Goal: Information Seeking & Learning: Learn about a topic

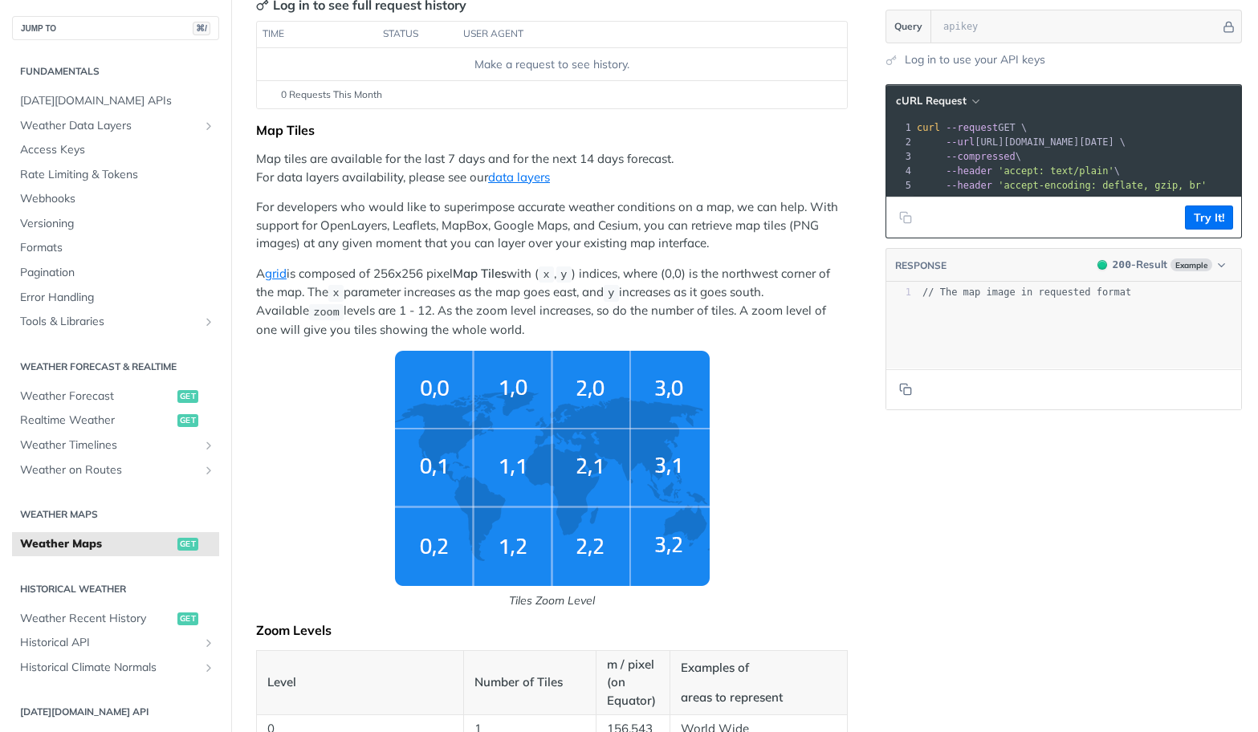
scroll to position [218, 0]
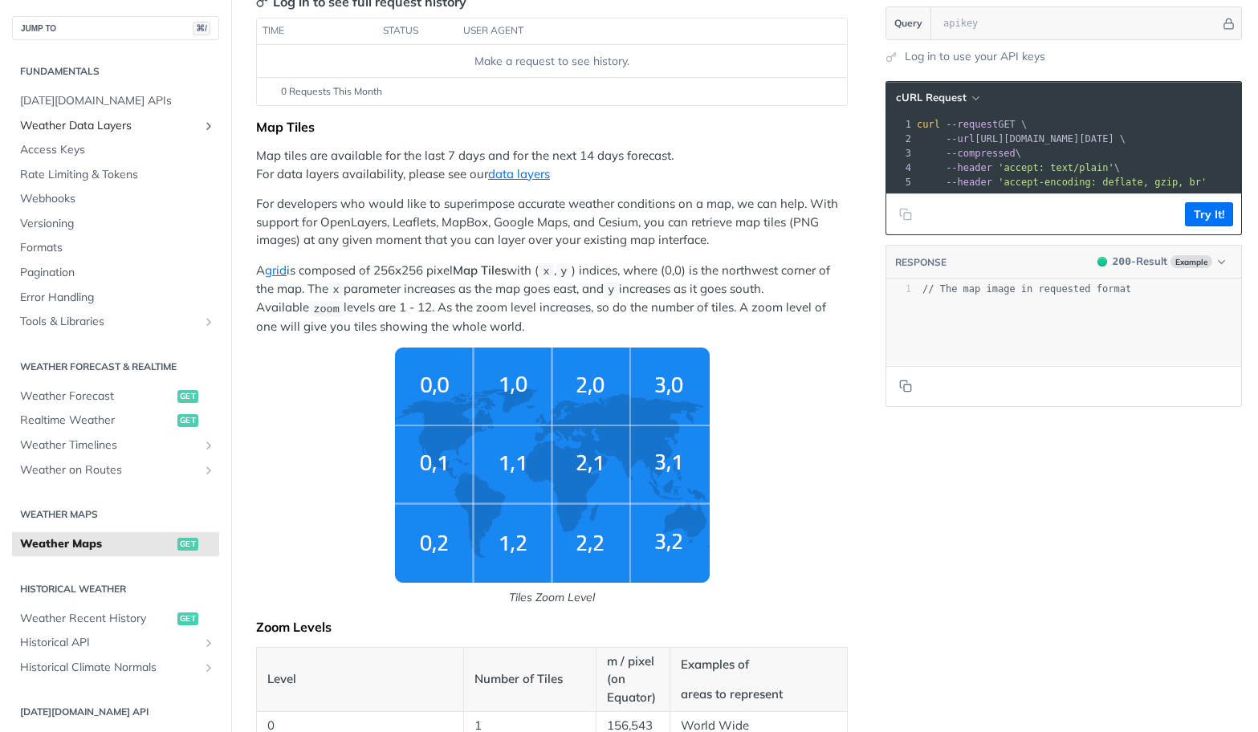
click at [208, 124] on icon "Show subpages for Weather Data Layers" at bounding box center [208, 126] width 13 height 13
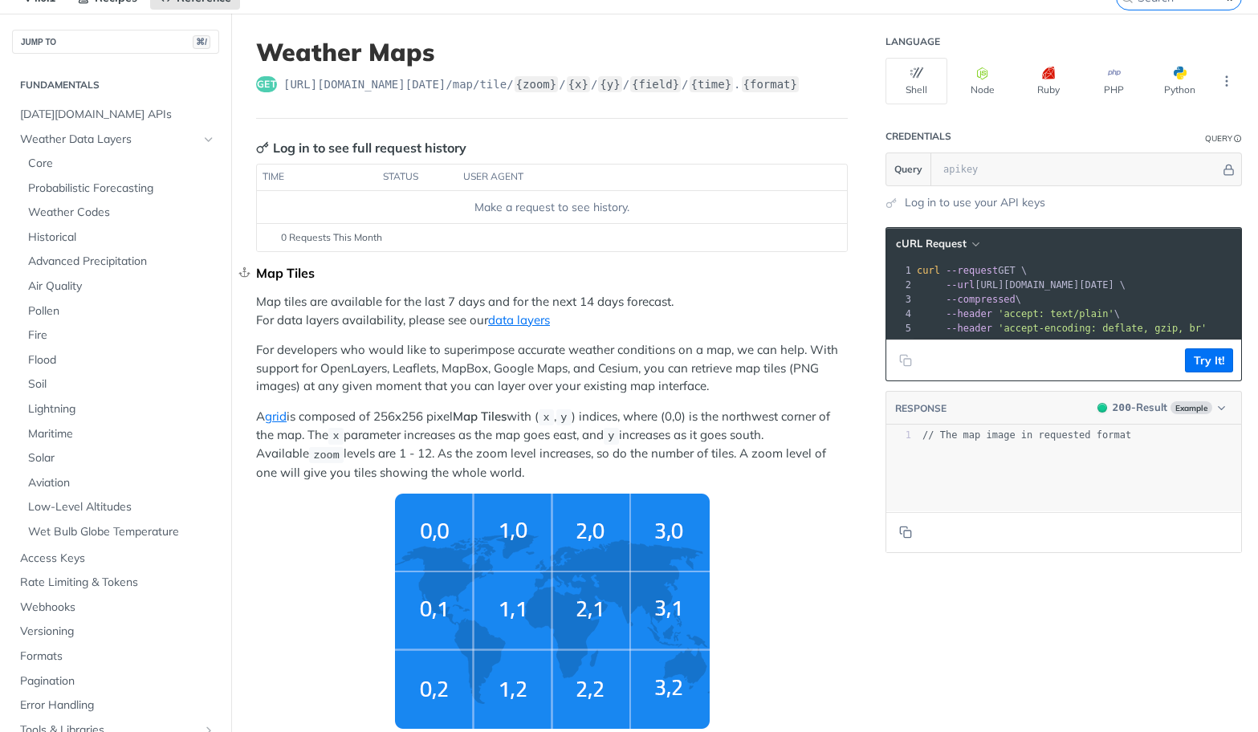
scroll to position [49, 0]
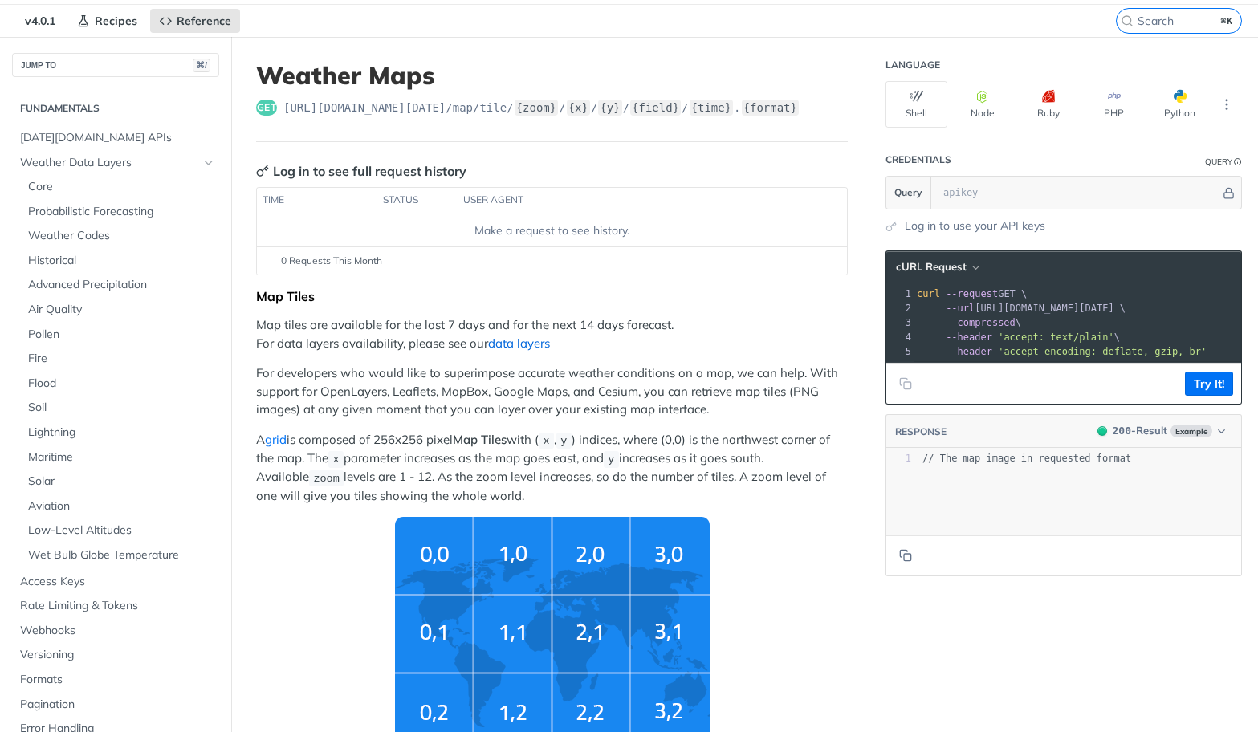
click at [529, 344] on link "data layers" at bounding box center [519, 343] width 62 height 15
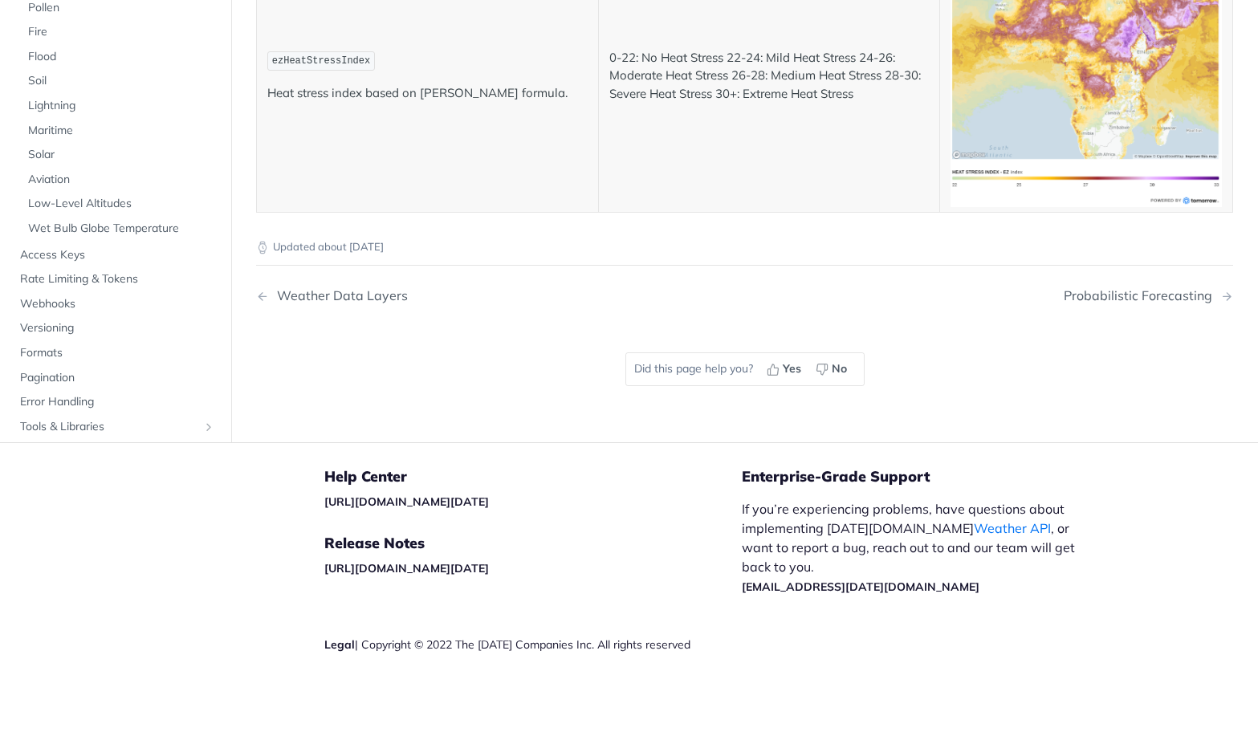
scroll to position [8747, 0]
click at [378, 295] on div "Weather Data Layers" at bounding box center [338, 295] width 139 height 15
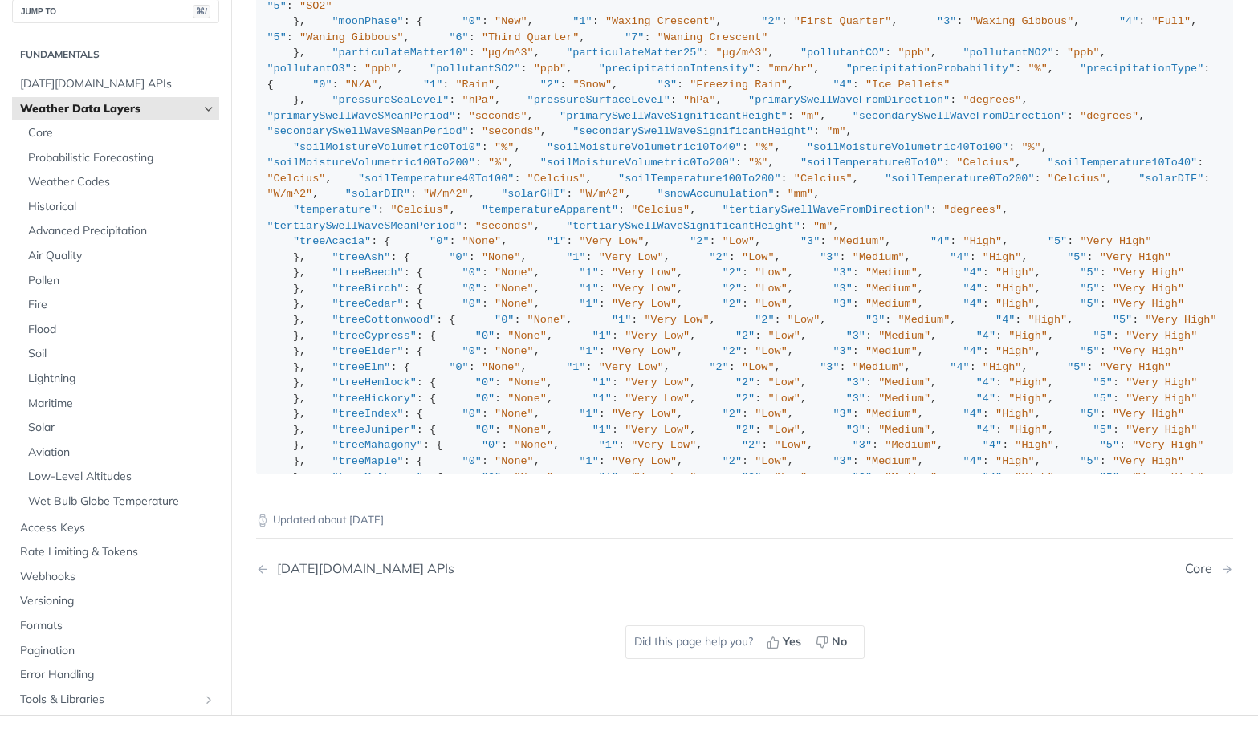
scroll to position [2101, 0]
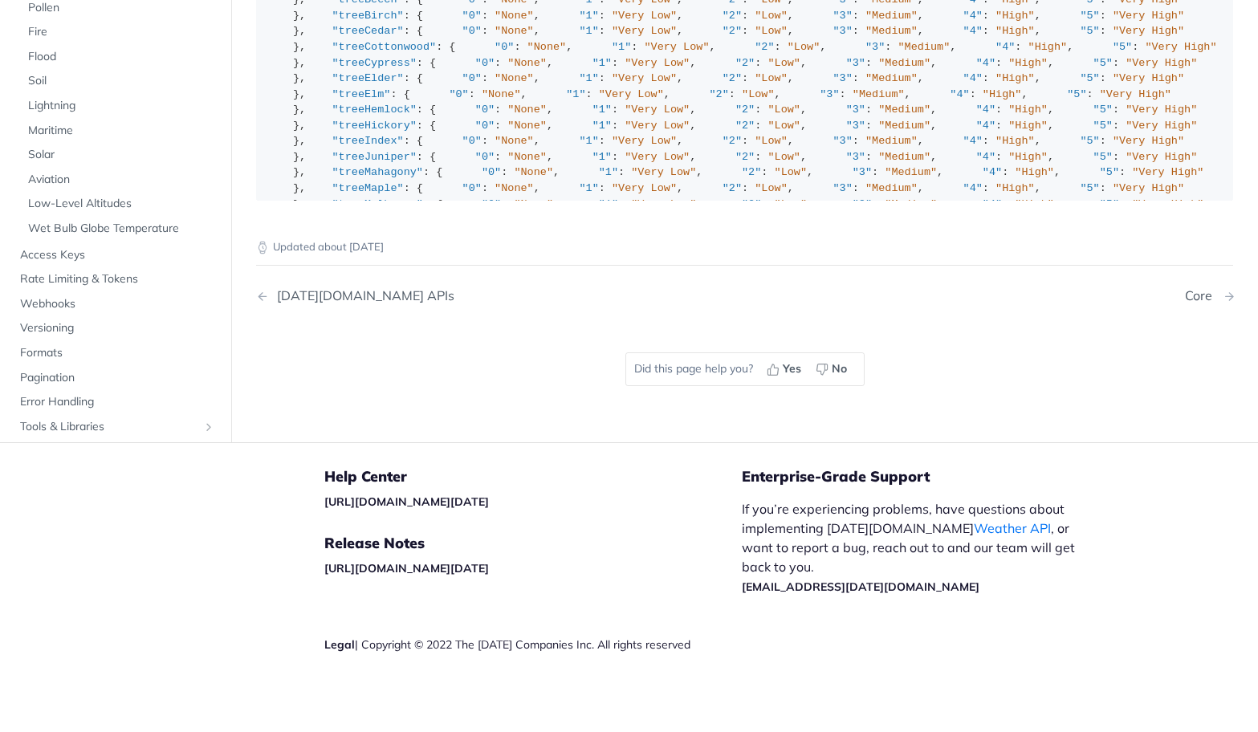
click at [1199, 297] on div "Core" at bounding box center [1202, 295] width 35 height 15
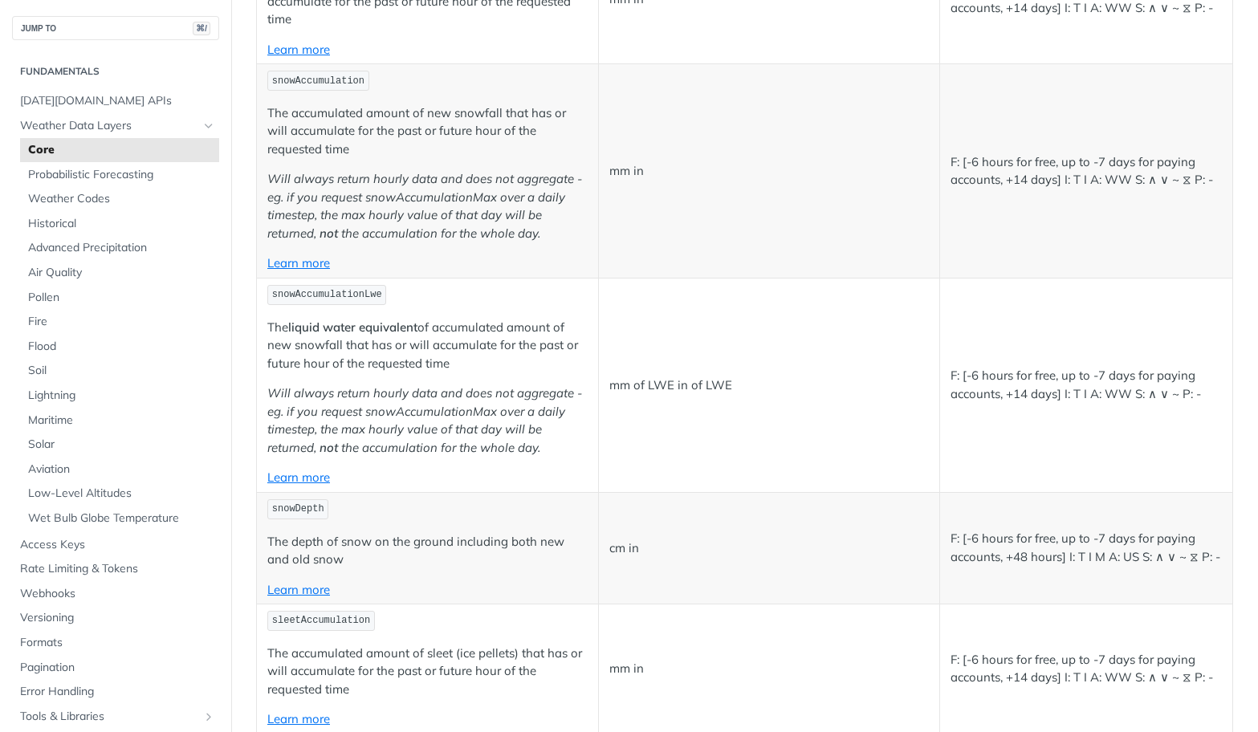
scroll to position [2749, 0]
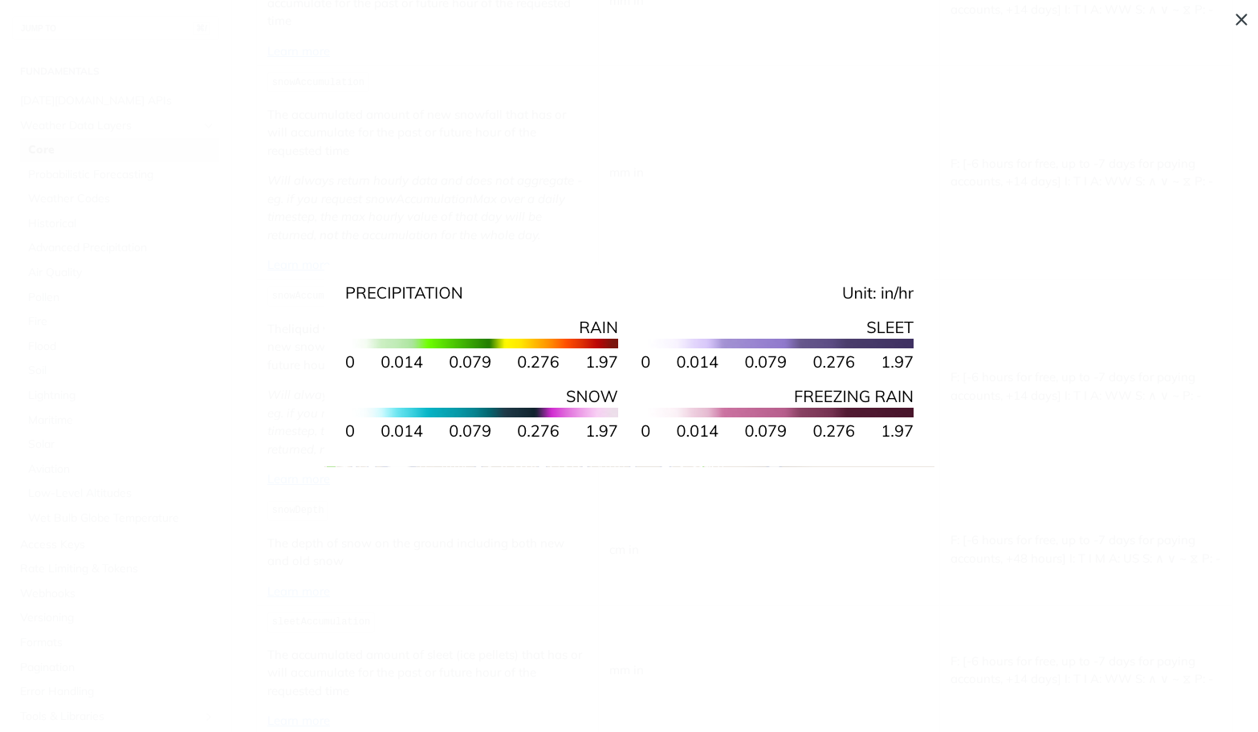
click at [1050, 455] on span "Collapse image" at bounding box center [629, 366] width 1258 height 732
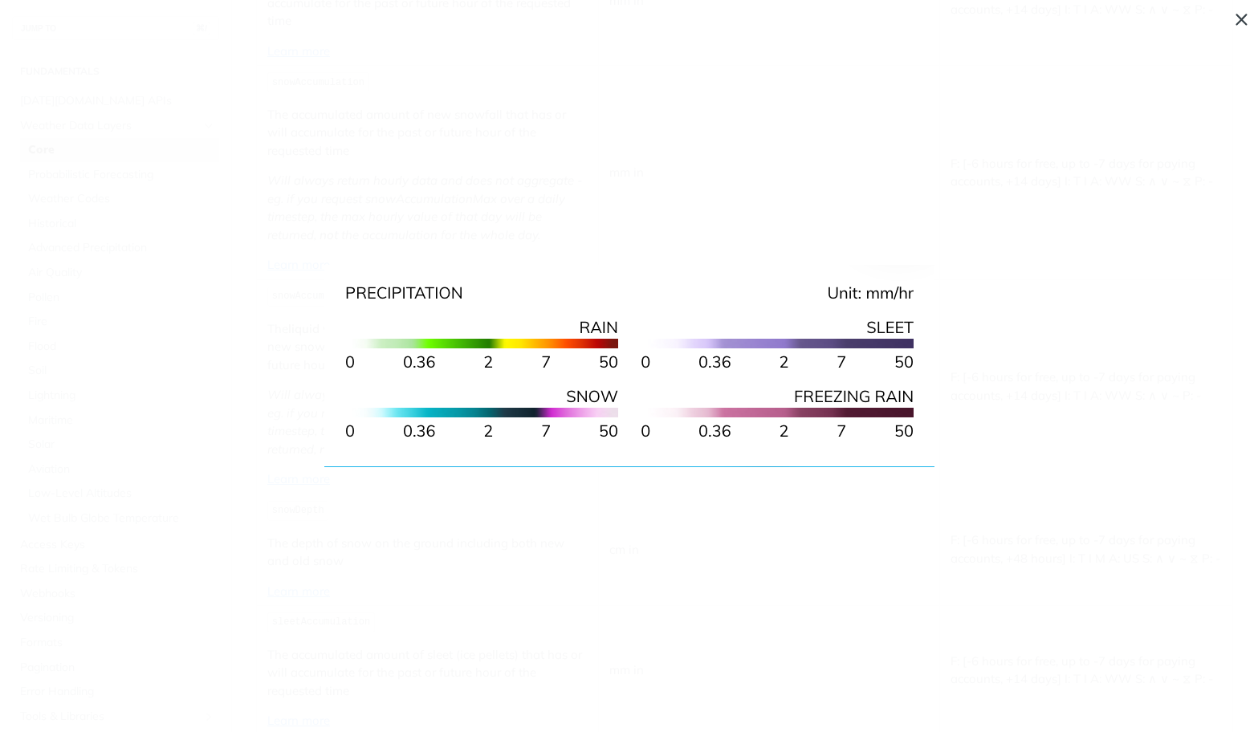
click at [1086, 491] on span "Collapse image" at bounding box center [629, 366] width 1258 height 732
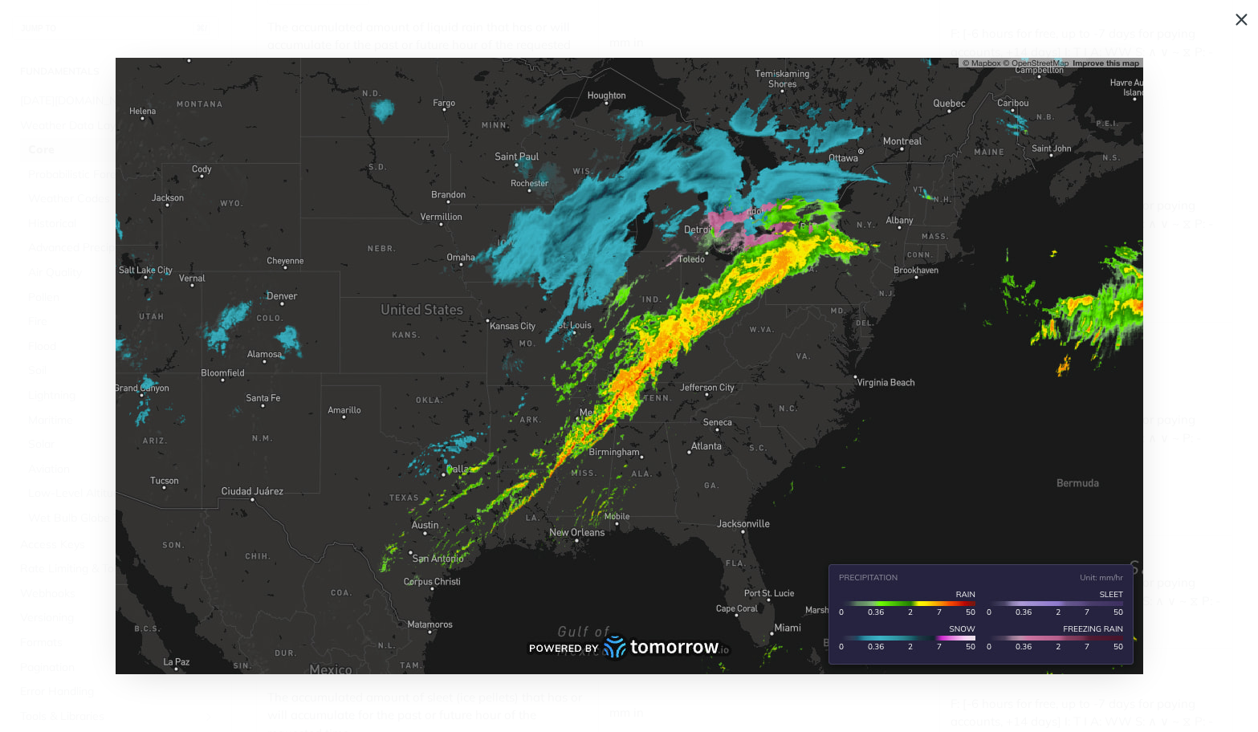
click at [1218, 283] on span "Collapse image" at bounding box center [629, 366] width 1258 height 732
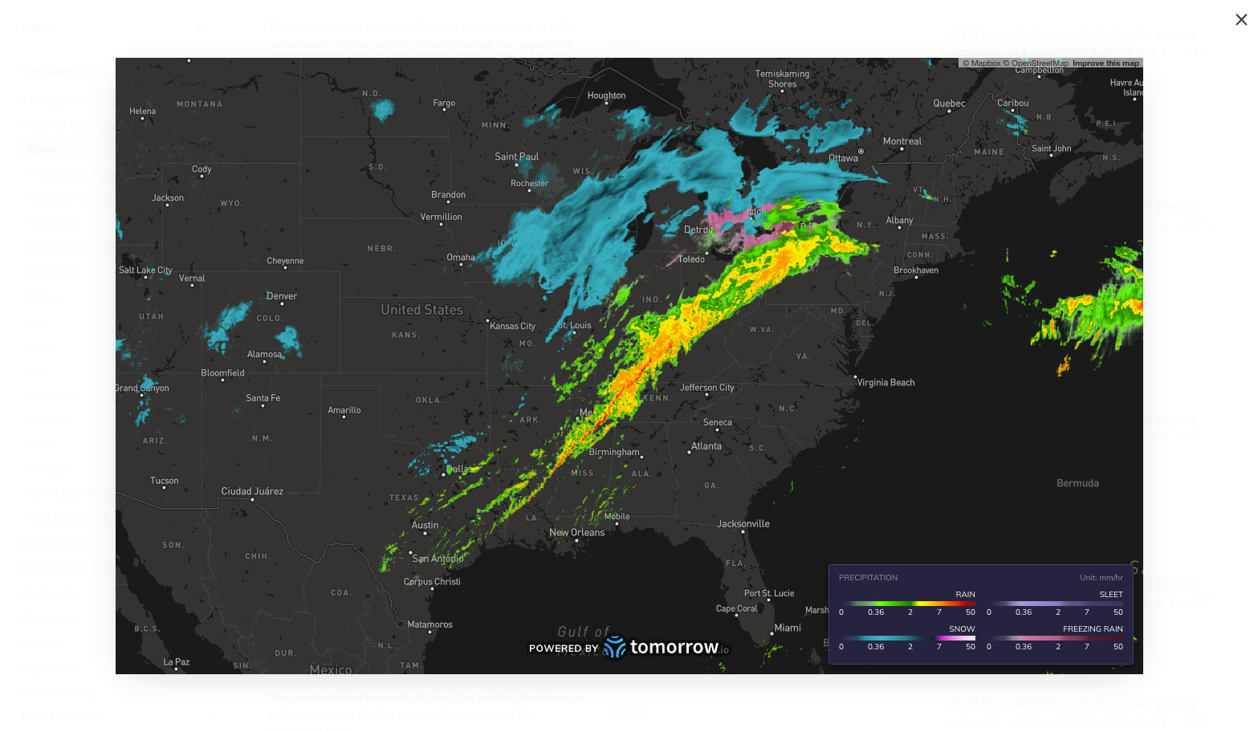
click at [1186, 329] on span "Collapse image" at bounding box center [629, 366] width 1258 height 732
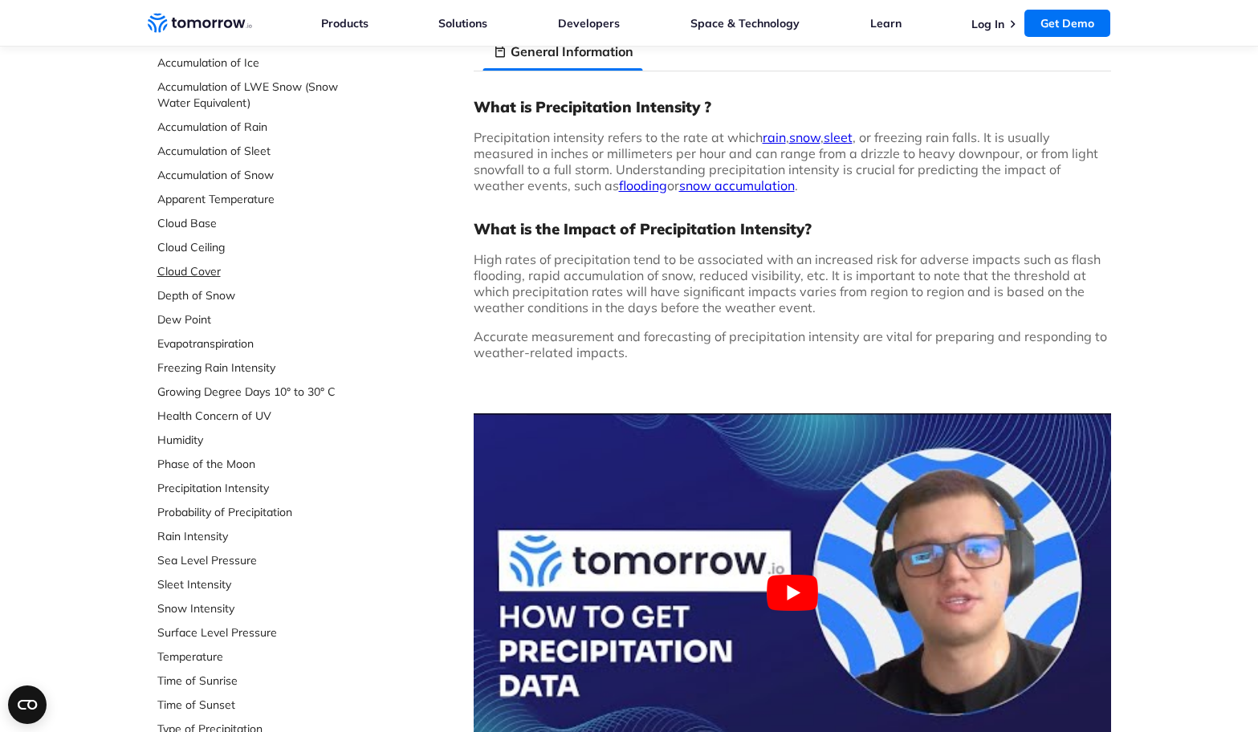
scroll to position [158, 0]
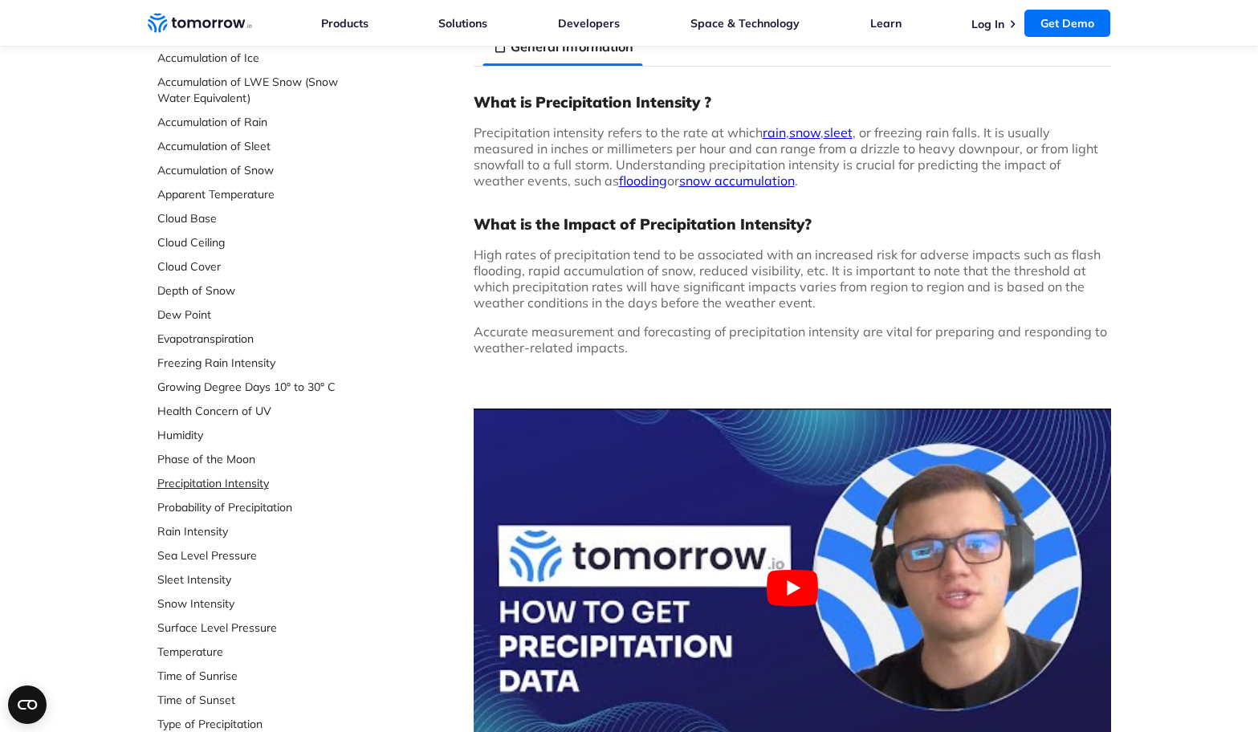
click at [247, 491] on link "Precipitation Intensity" at bounding box center [264, 483] width 214 height 16
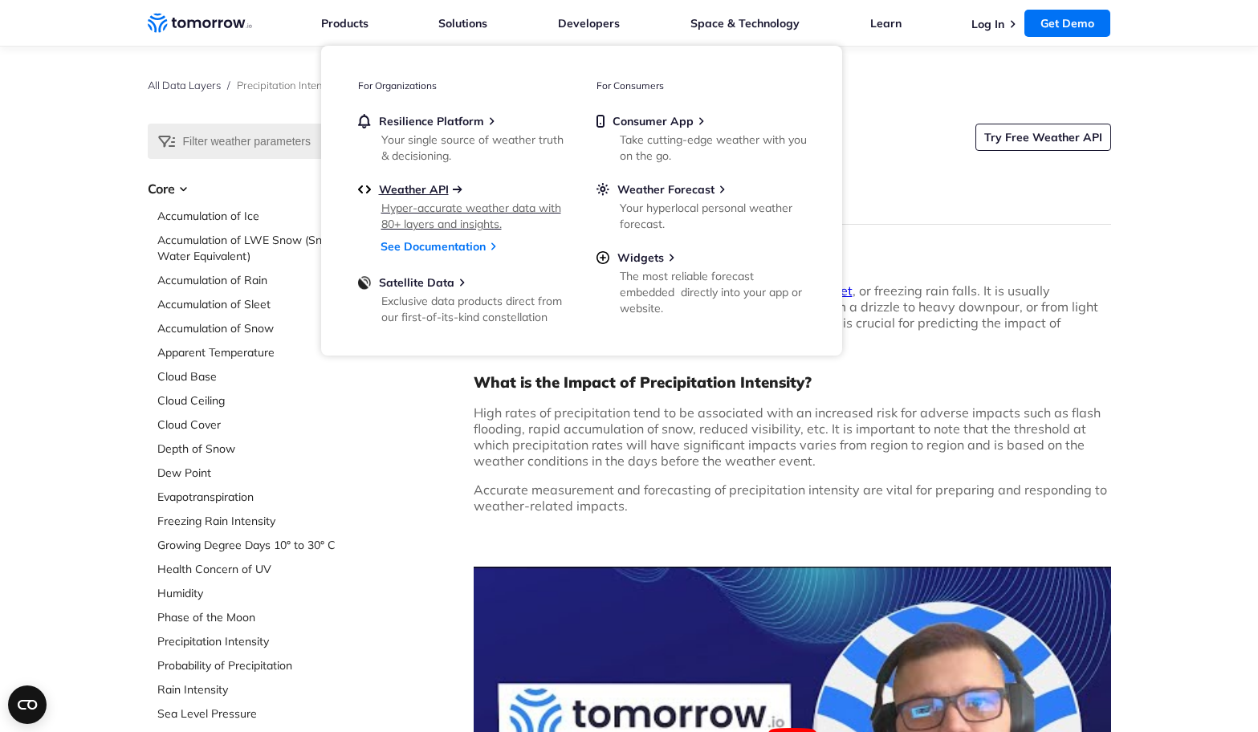
click at [434, 185] on span "Weather API" at bounding box center [414, 189] width 70 height 14
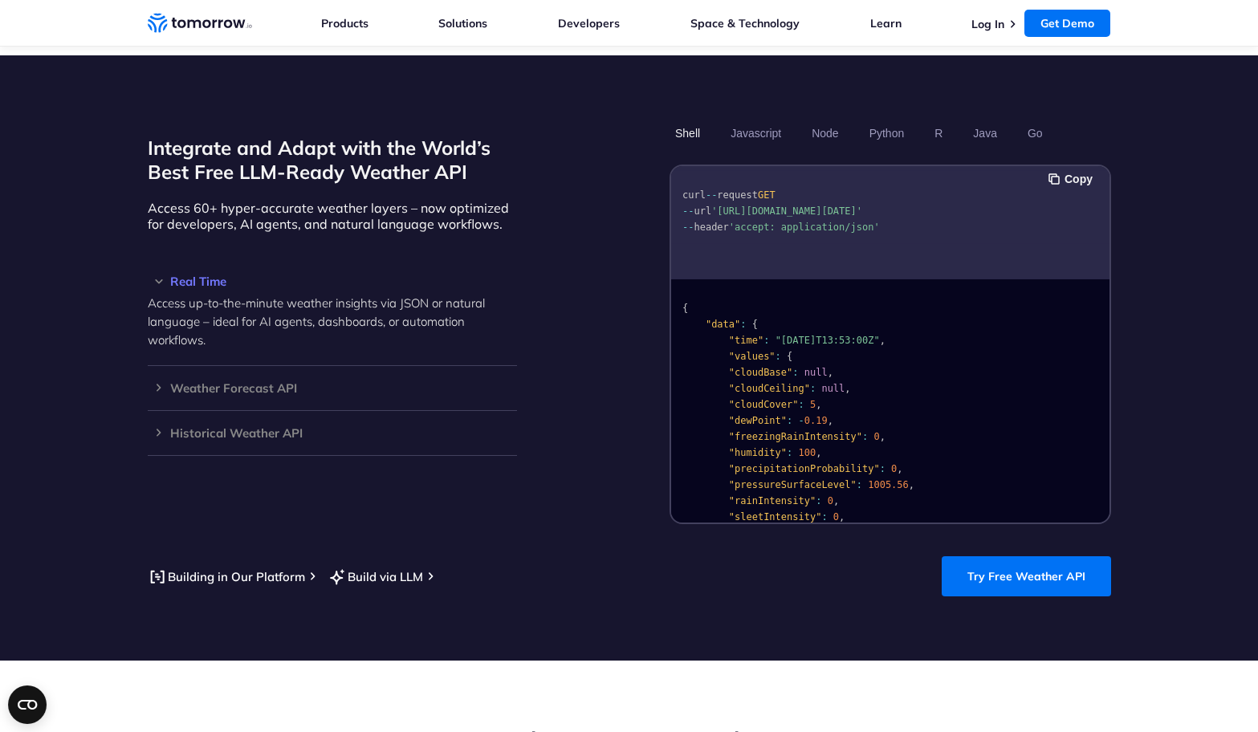
scroll to position [1337, 0]
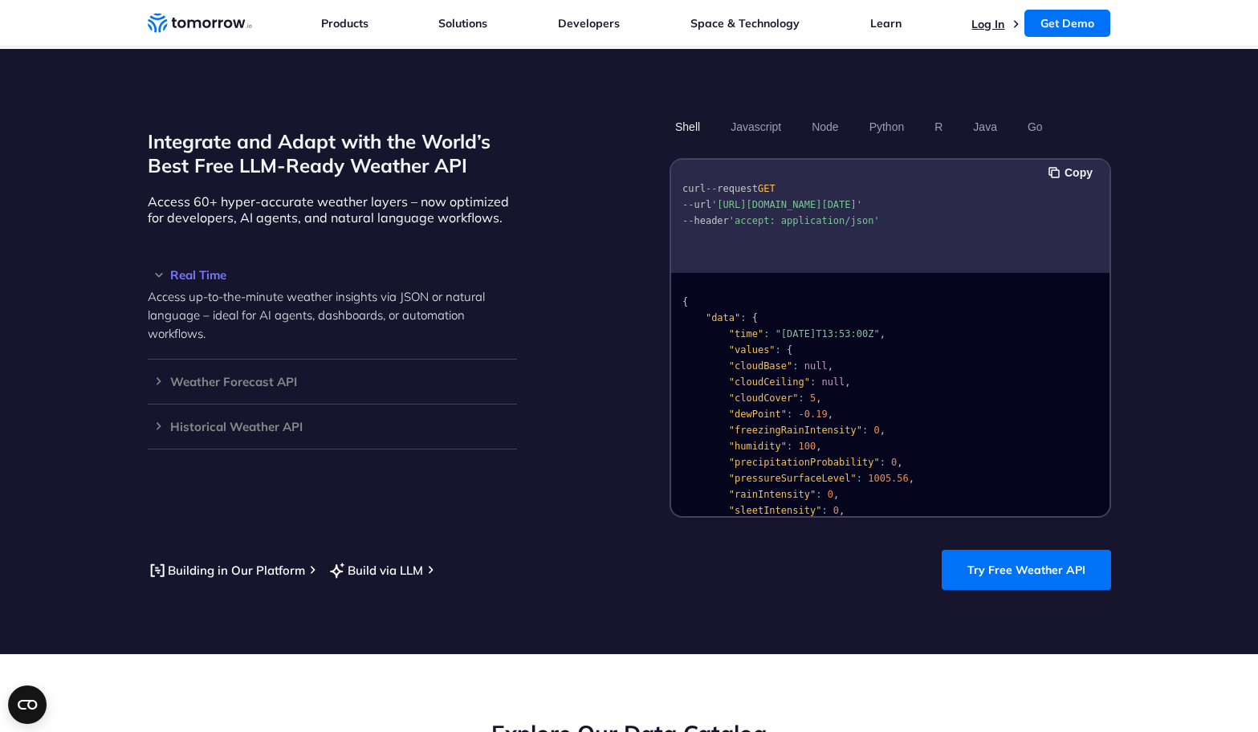
click at [988, 30] on link "Log In" at bounding box center [988, 24] width 33 height 14
